Goal: Navigation & Orientation: Find specific page/section

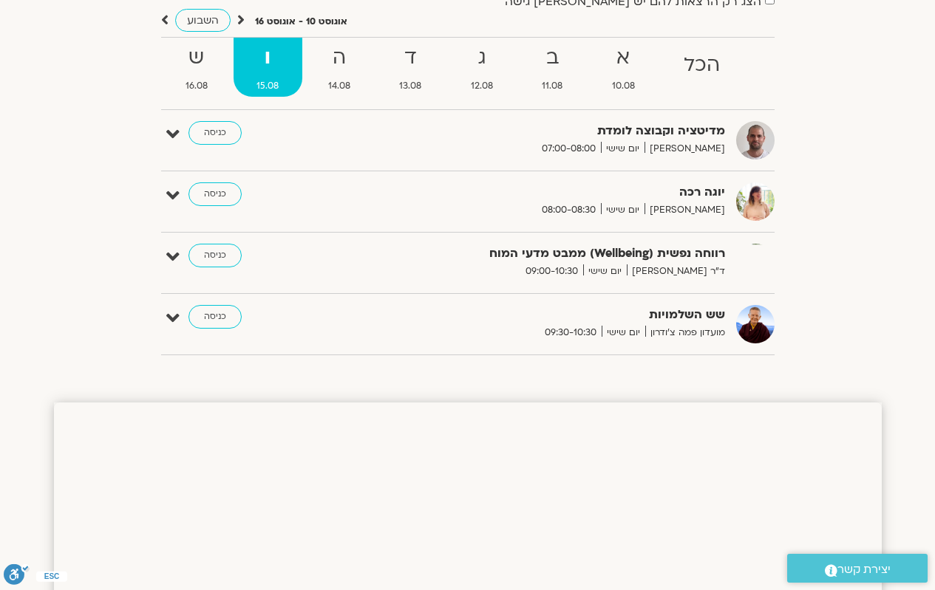
scroll to position [148, 0]
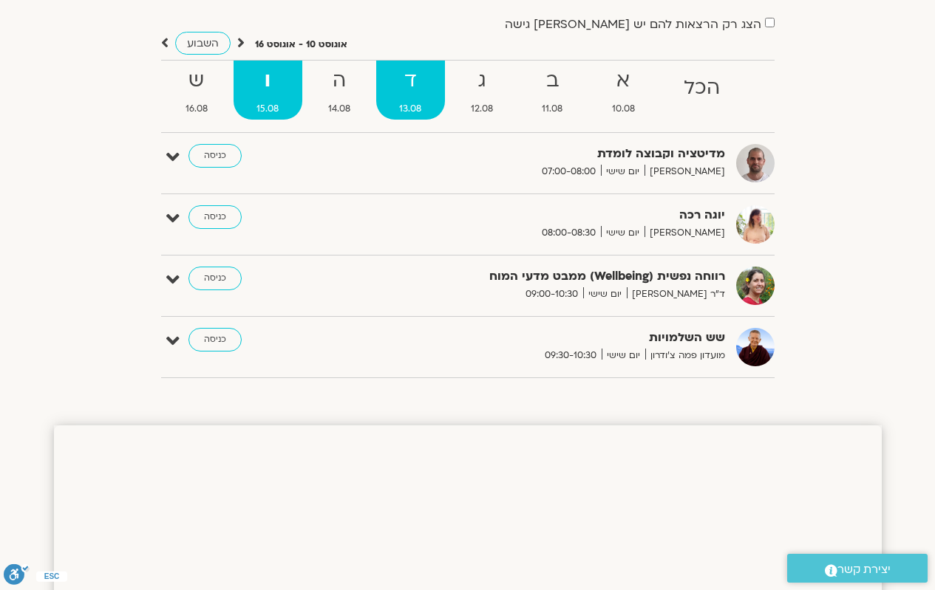
scroll to position [148, 0]
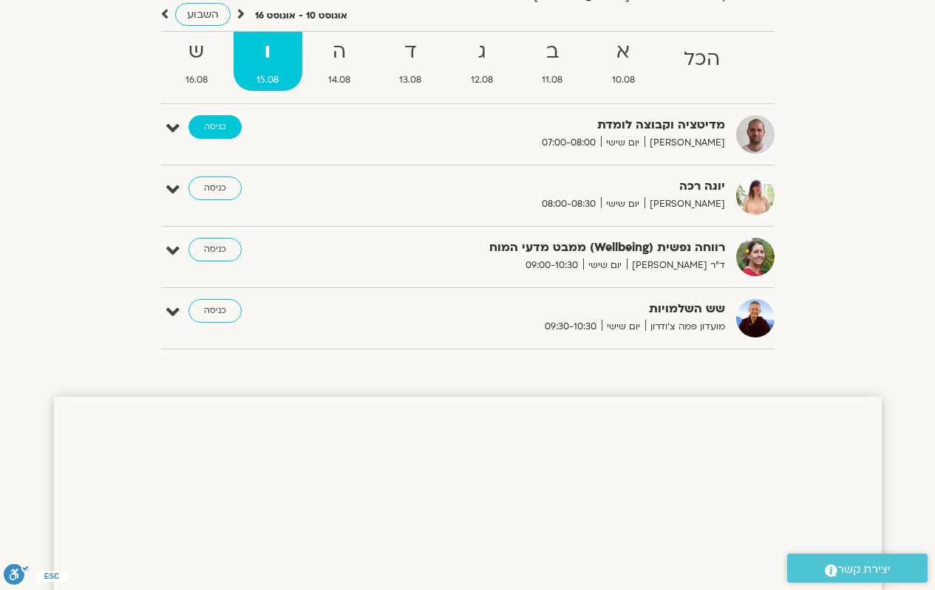
click at [215, 130] on link "כניסה" at bounding box center [214, 127] width 53 height 24
